Goal: Check status: Check status

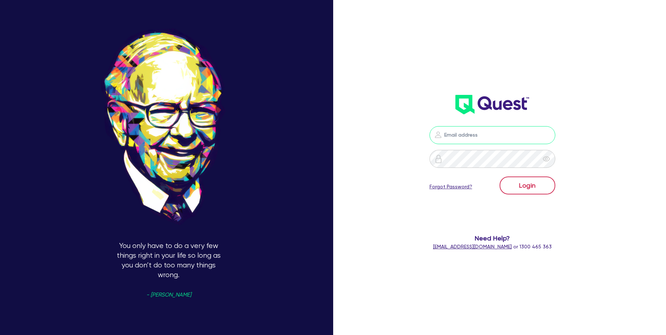
type input "[PERSON_NAME][EMAIL_ADDRESS][PERSON_NAME][DOMAIN_NAME]"
click at [516, 178] on button "Login" at bounding box center [527, 185] width 56 height 18
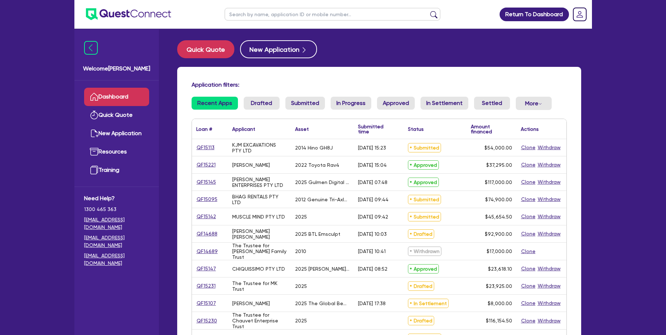
click at [301, 11] on input "text" at bounding box center [332, 14] width 216 height 13
paste input "QF14461"
type input "QF14461"
click at [428, 11] on button "submit" at bounding box center [433, 16] width 11 height 10
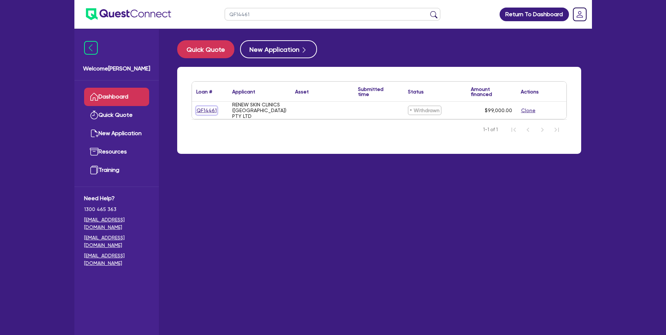
click at [208, 109] on link "QF14461" at bounding box center [206, 110] width 21 height 8
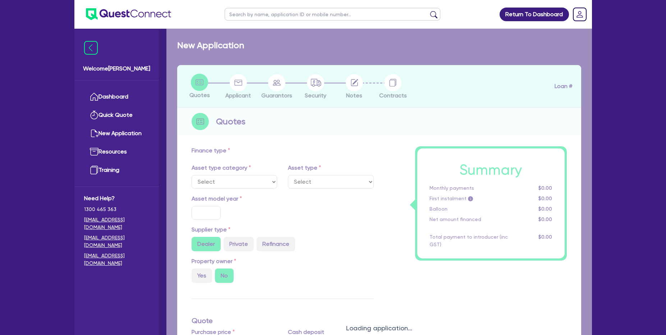
type input "99,000"
type input "4"
type input "3,960"
type input "10.5"
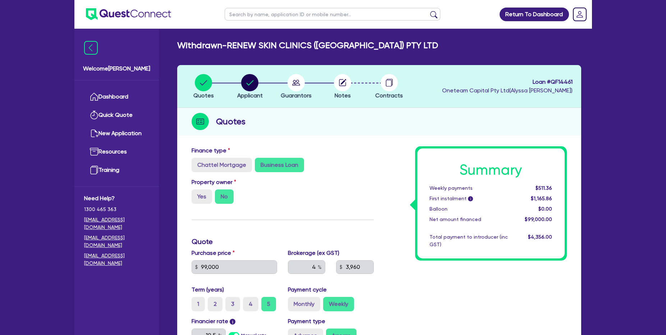
click at [459, 66] on header "Quotes Applicant [GEOGRAPHIC_DATA] Notes Contracts Loan # QF14461 Oneteam Capit…" at bounding box center [379, 86] width 404 height 43
